Goal: Communication & Community: Connect with others

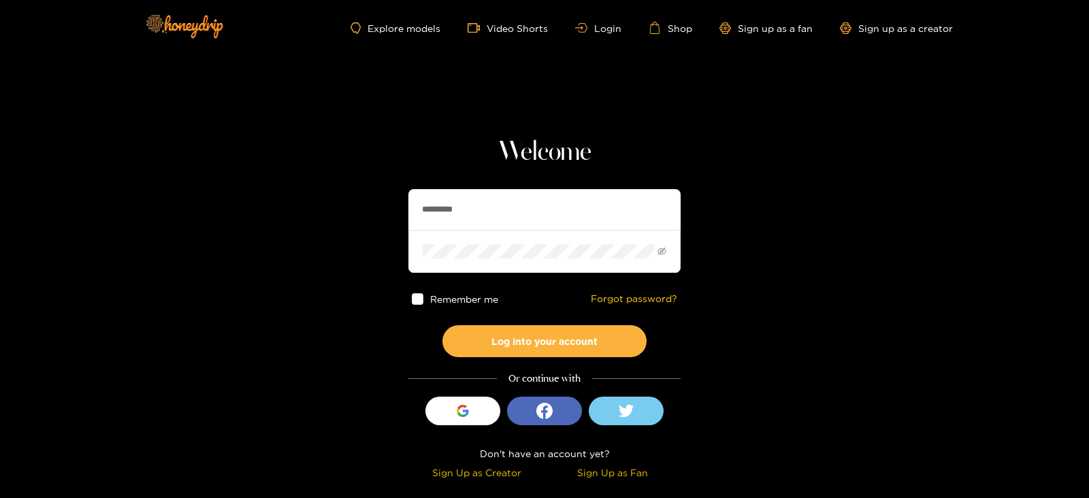
drag, startPoint x: 470, startPoint y: 203, endPoint x: 322, endPoint y: 206, distance: 148.4
click at [322, 206] on section "Welcome ********* Remember me Forgot password? Log into your account Or continu…" at bounding box center [544, 242] width 1089 height 484
type input "**********"
click at [442, 325] on button "Log into your account" at bounding box center [544, 341] width 204 height 32
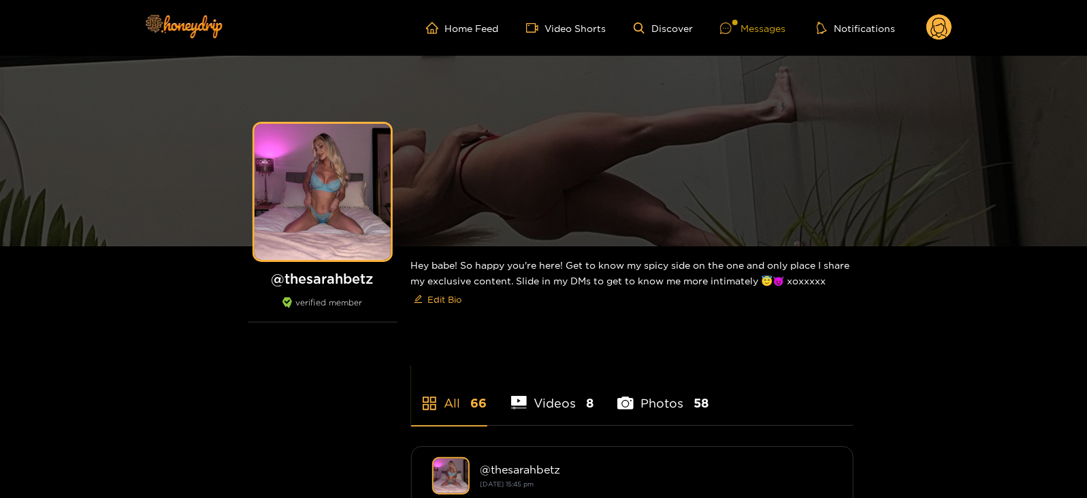
click at [745, 22] on div "Messages" at bounding box center [752, 28] width 65 height 16
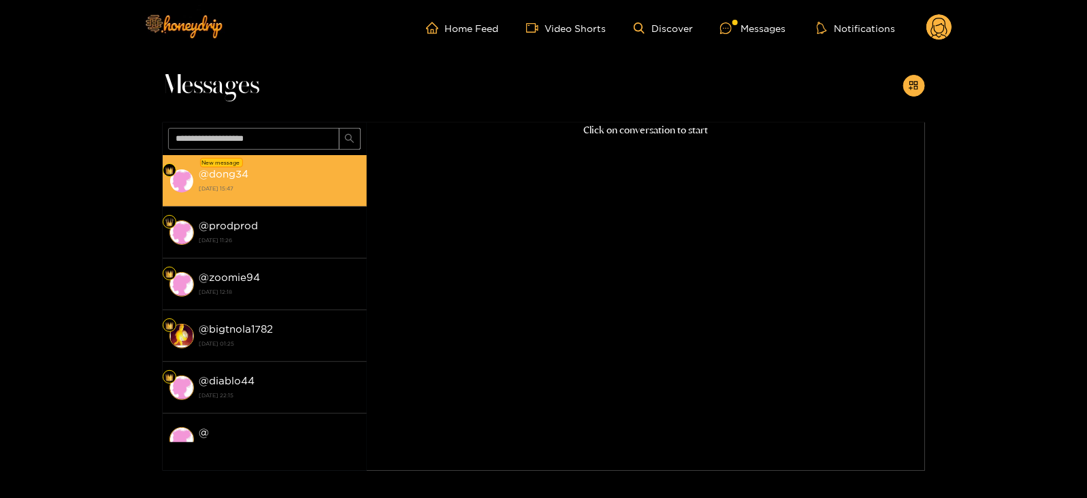
click at [328, 182] on strong "[DATE] 15:47" at bounding box center [279, 188] width 161 height 12
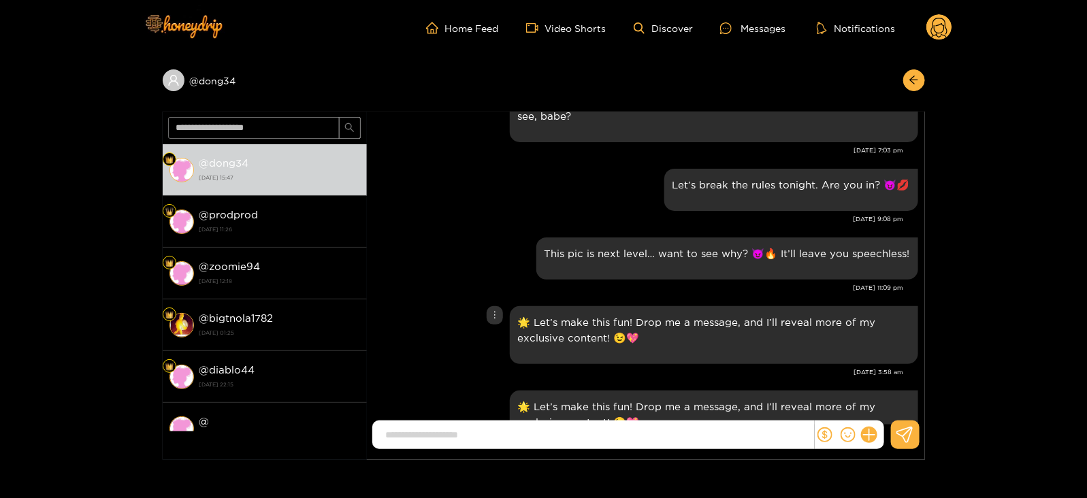
scroll to position [1366, 0]
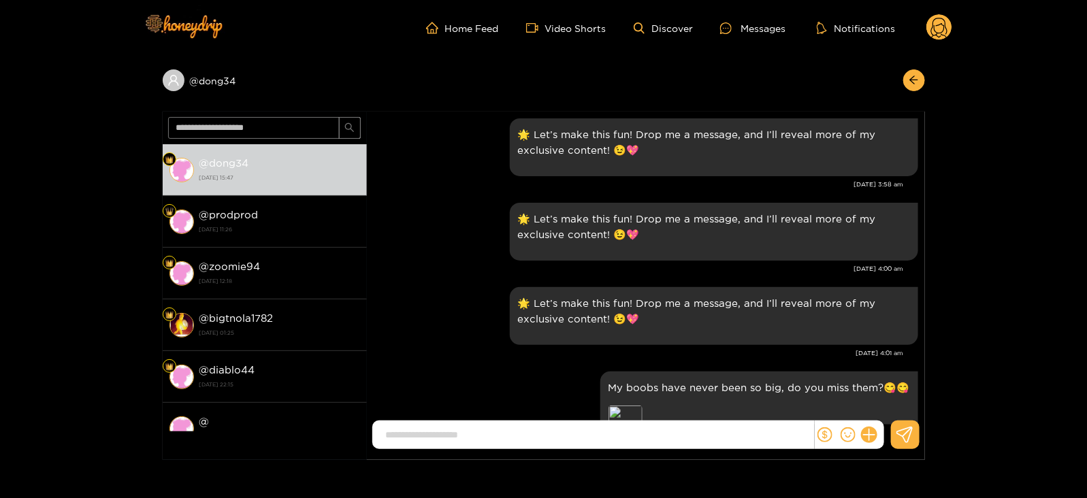
click at [624, 404] on div "My boobs have never been so big, do you miss them?😋😋 Preview Content is sold fo…" at bounding box center [758, 421] width 301 height 82
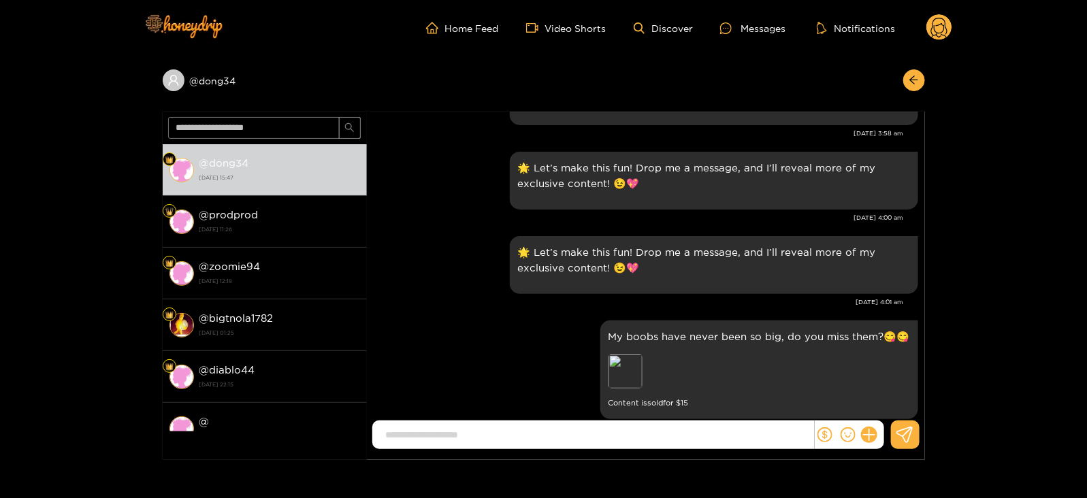
click at [625, 395] on small "Content is sold for $ 15" at bounding box center [758, 403] width 301 height 16
click at [619, 375] on div "Preview" at bounding box center [625, 372] width 34 height 34
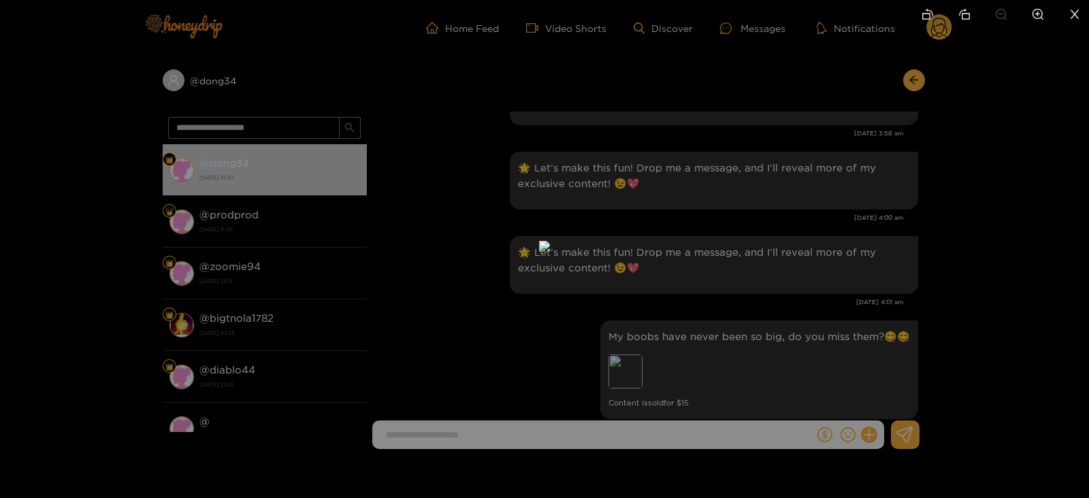
click at [785, 280] on div at bounding box center [544, 249] width 1089 height 498
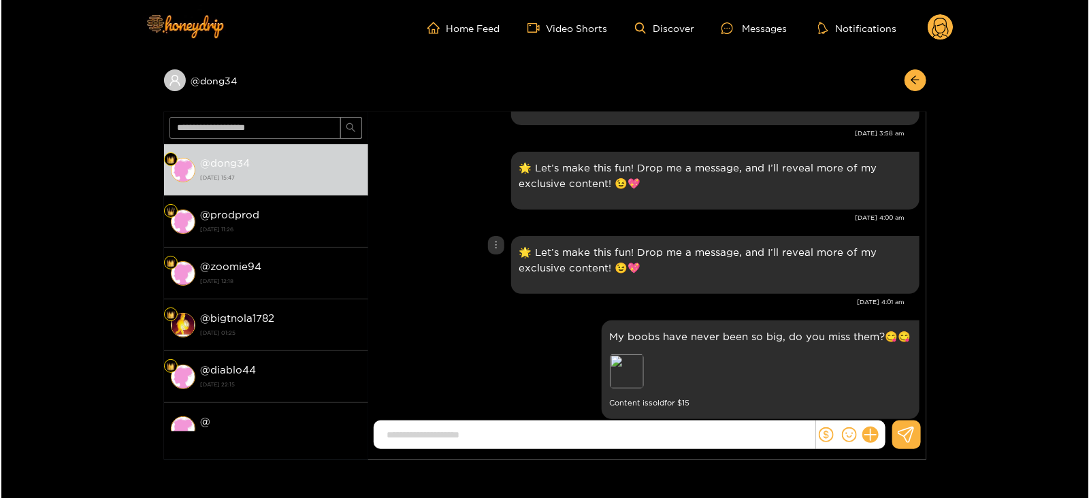
scroll to position [1672, 0]
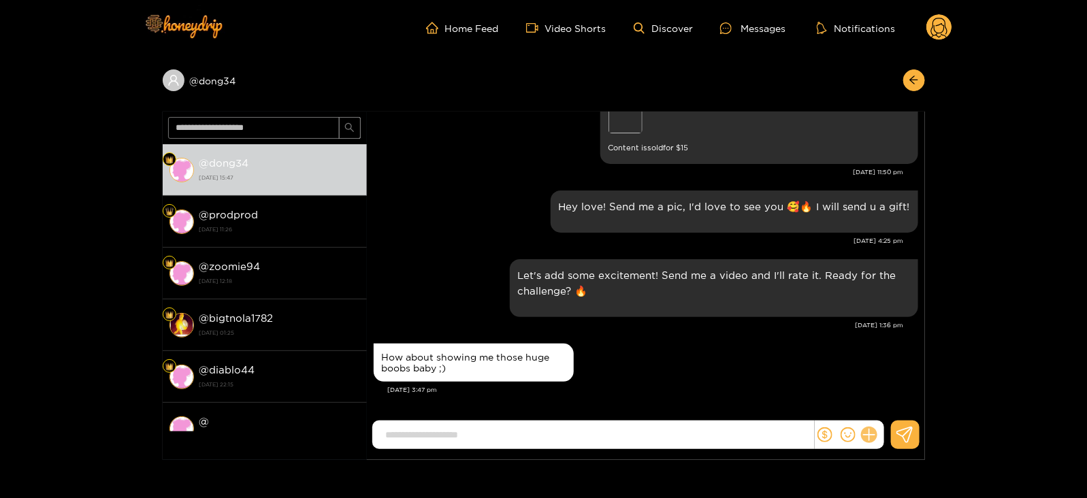
click at [874, 435] on icon at bounding box center [868, 435] width 13 height 13
click at [905, 402] on button at bounding box center [894, 402] width 48 height 31
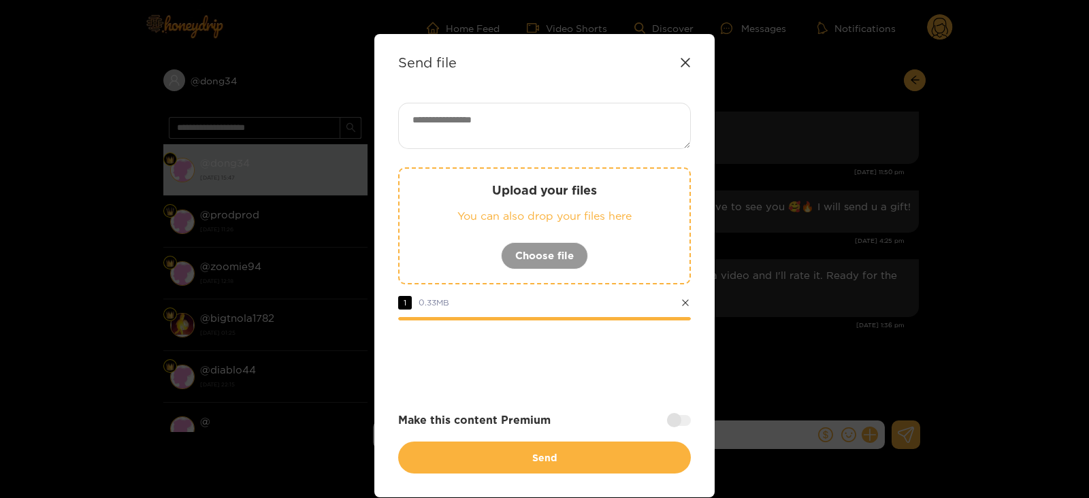
click at [517, 105] on textarea at bounding box center [544, 126] width 293 height 46
paste textarea "****"
type textarea "**********"
click at [677, 417] on div at bounding box center [679, 419] width 24 height 11
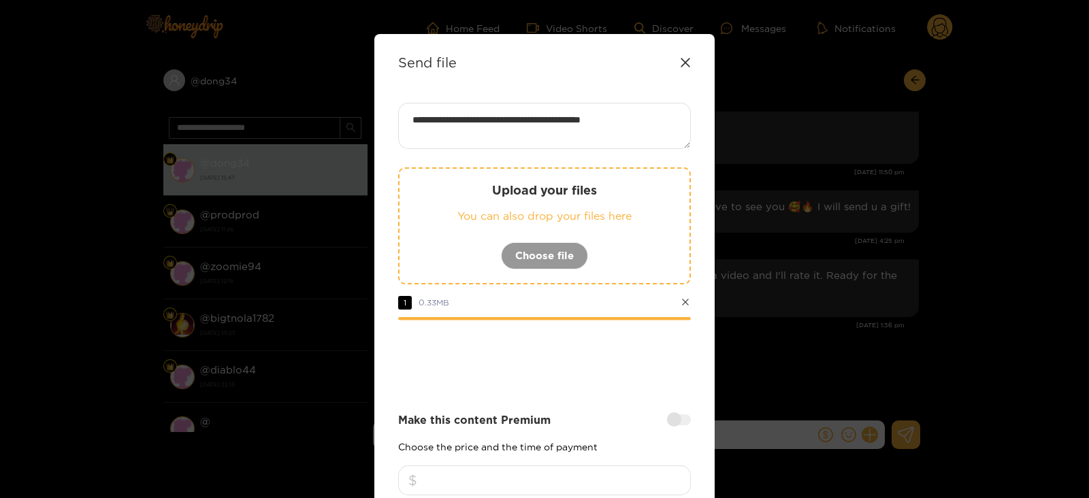
click at [568, 461] on div "Make this content Premium Choose the price and the time of payment 1 hour 24 ho…" at bounding box center [544, 475] width 293 height 127
click at [564, 474] on input "number" at bounding box center [544, 481] width 293 height 30
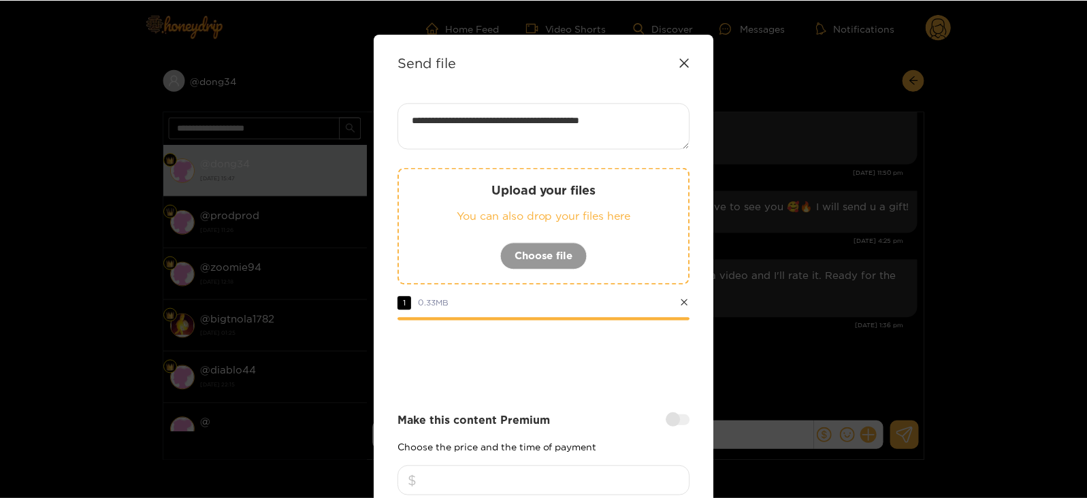
scroll to position [163, 0]
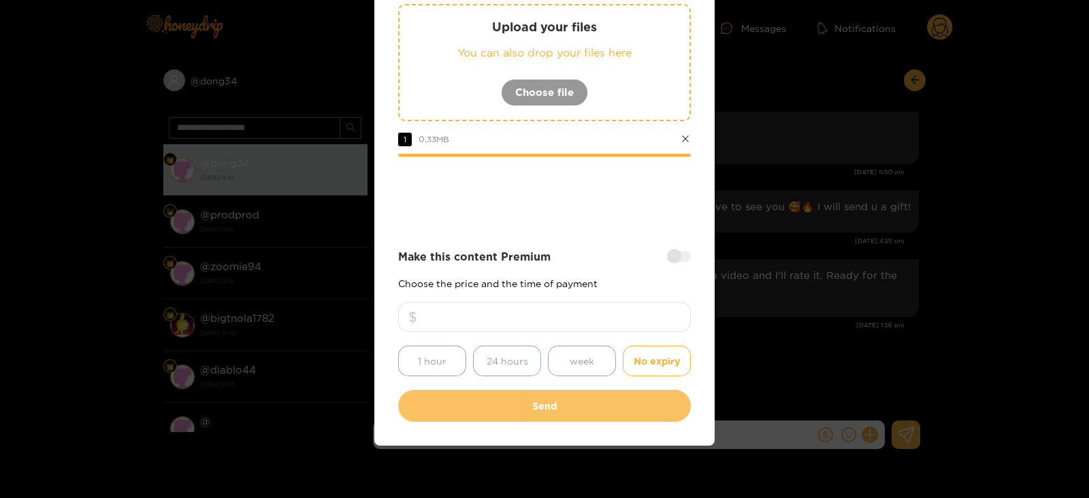
type input "**"
click at [478, 413] on button "Send" at bounding box center [544, 406] width 293 height 32
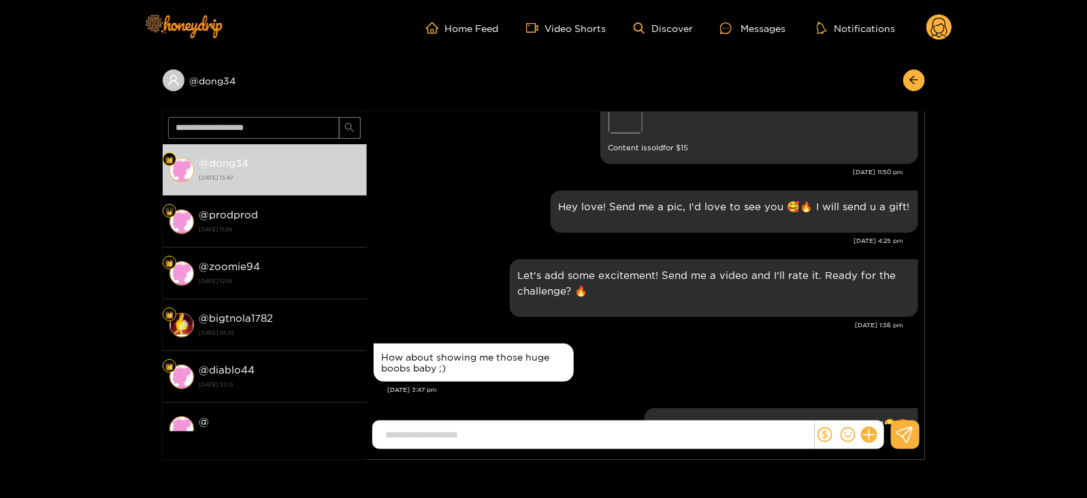
scroll to position [83, 0]
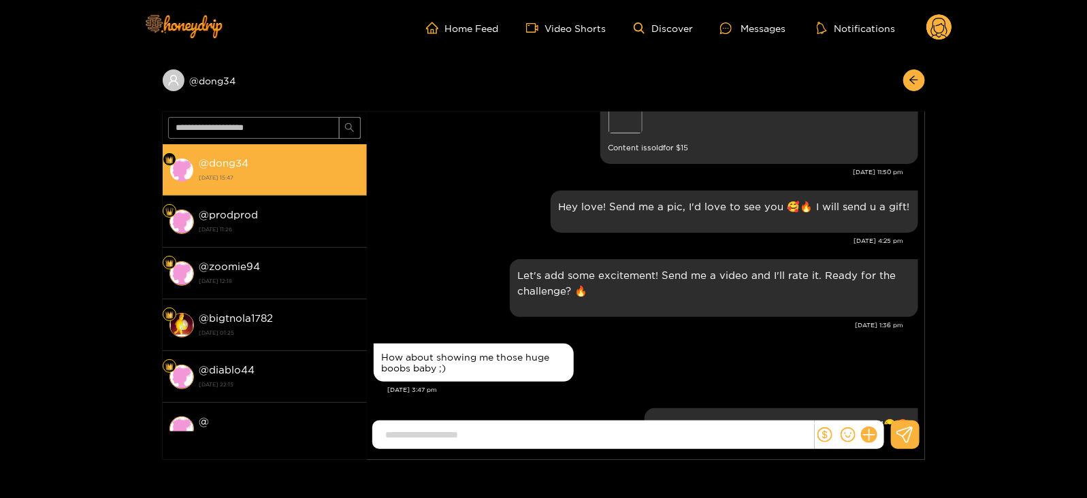
click at [216, 162] on strong "@ dong34" at bounding box center [224, 163] width 50 height 12
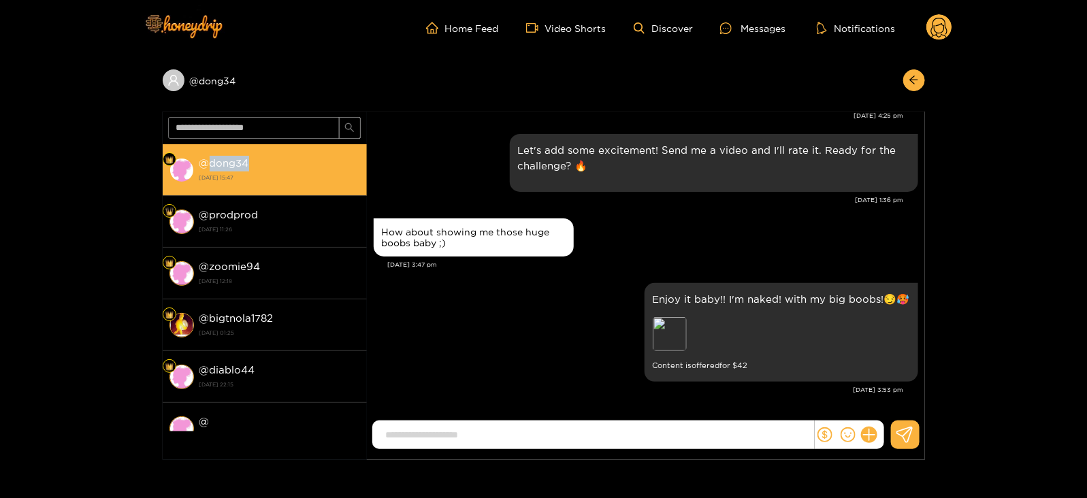
click at [216, 162] on strong "@ dong34" at bounding box center [224, 163] width 50 height 12
copy strong "dong34"
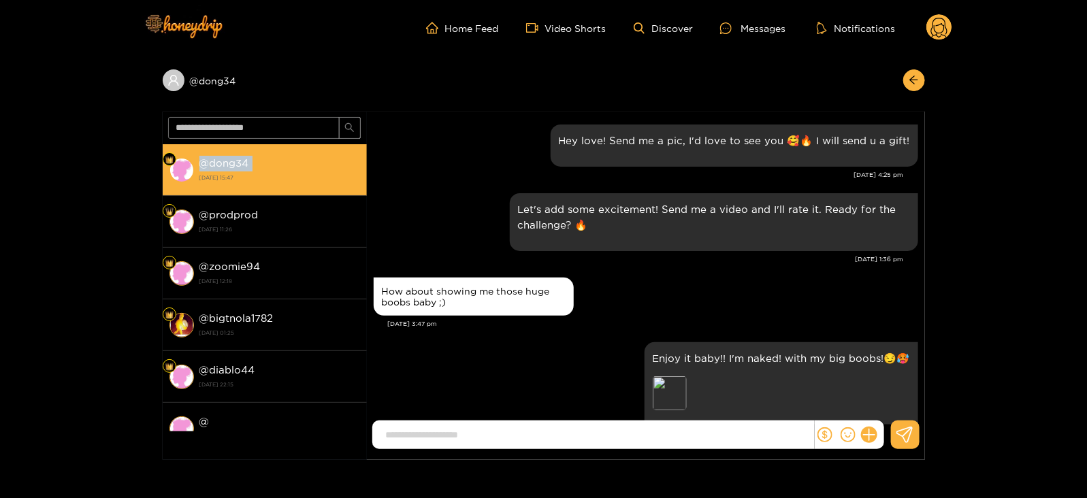
click at [216, 162] on strong "@ dong34" at bounding box center [224, 163] width 50 height 12
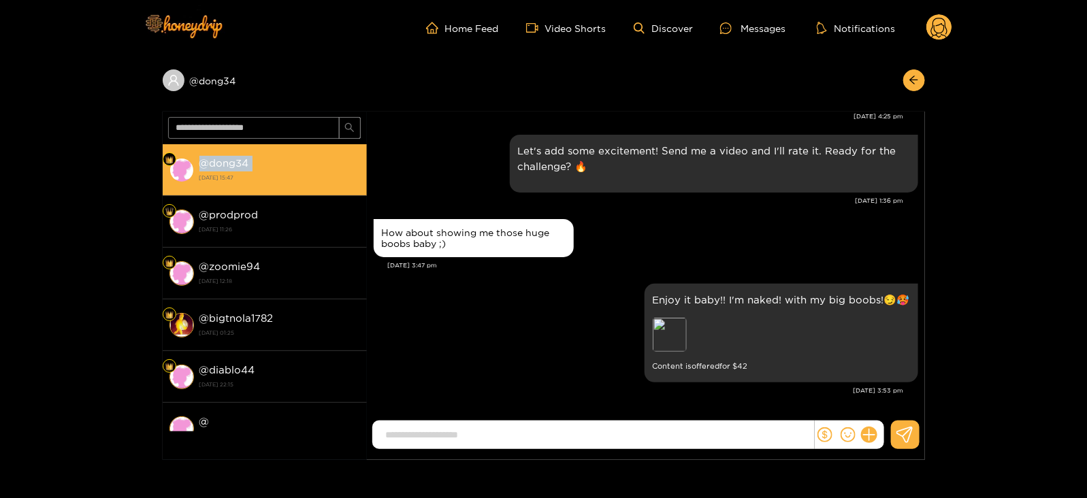
copy strong "@ dong34"
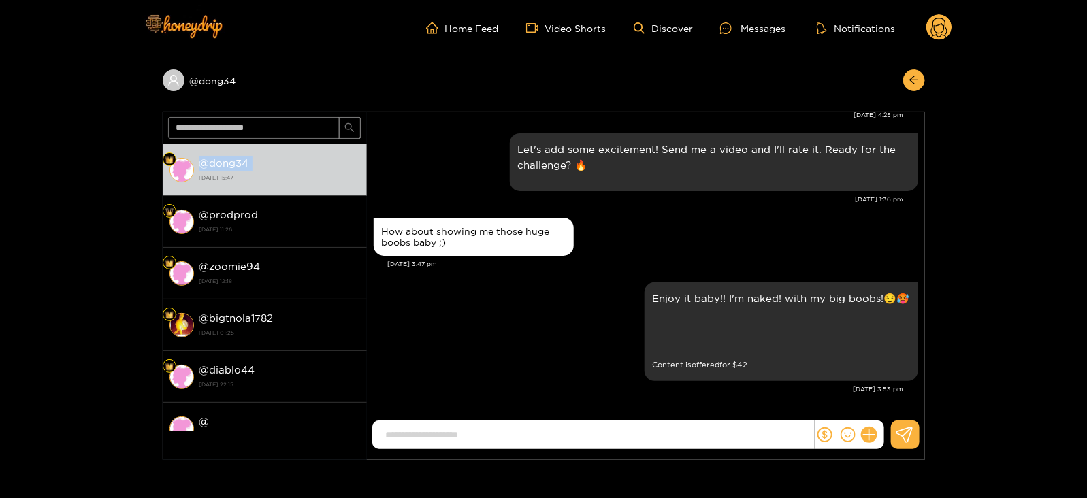
scroll to position [1729, 0]
click at [944, 32] on circle at bounding box center [939, 27] width 26 height 26
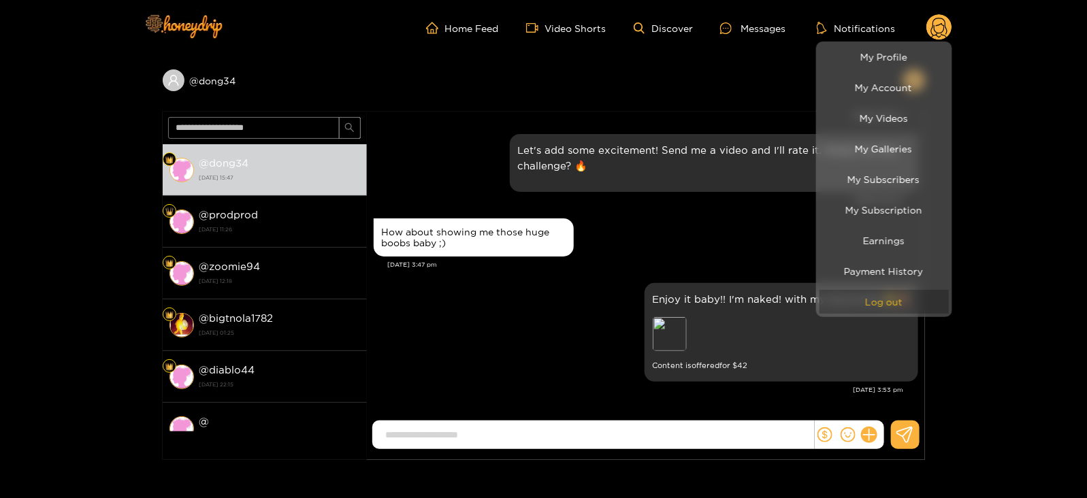
click at [858, 302] on button "Log out" at bounding box center [883, 302] width 129 height 24
